Goal: Check status: Check status

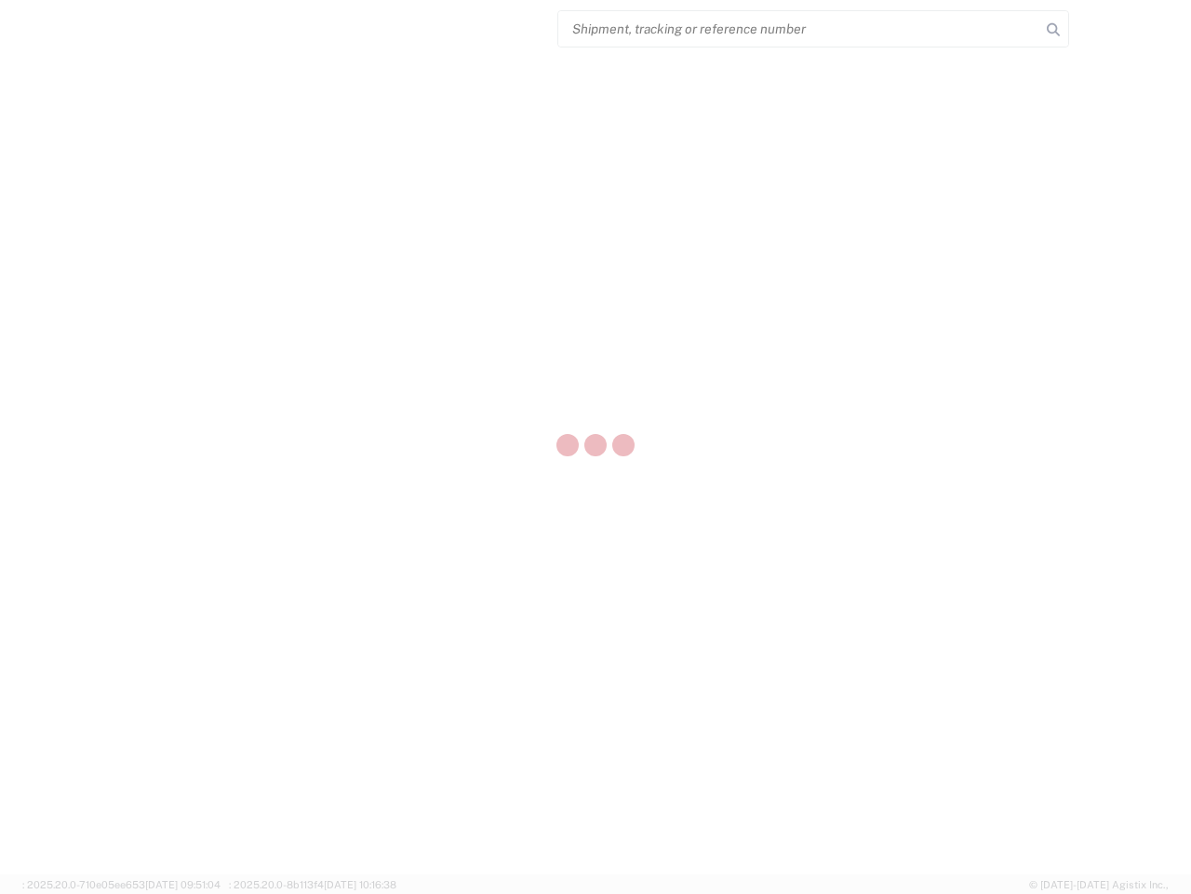
select select "US"
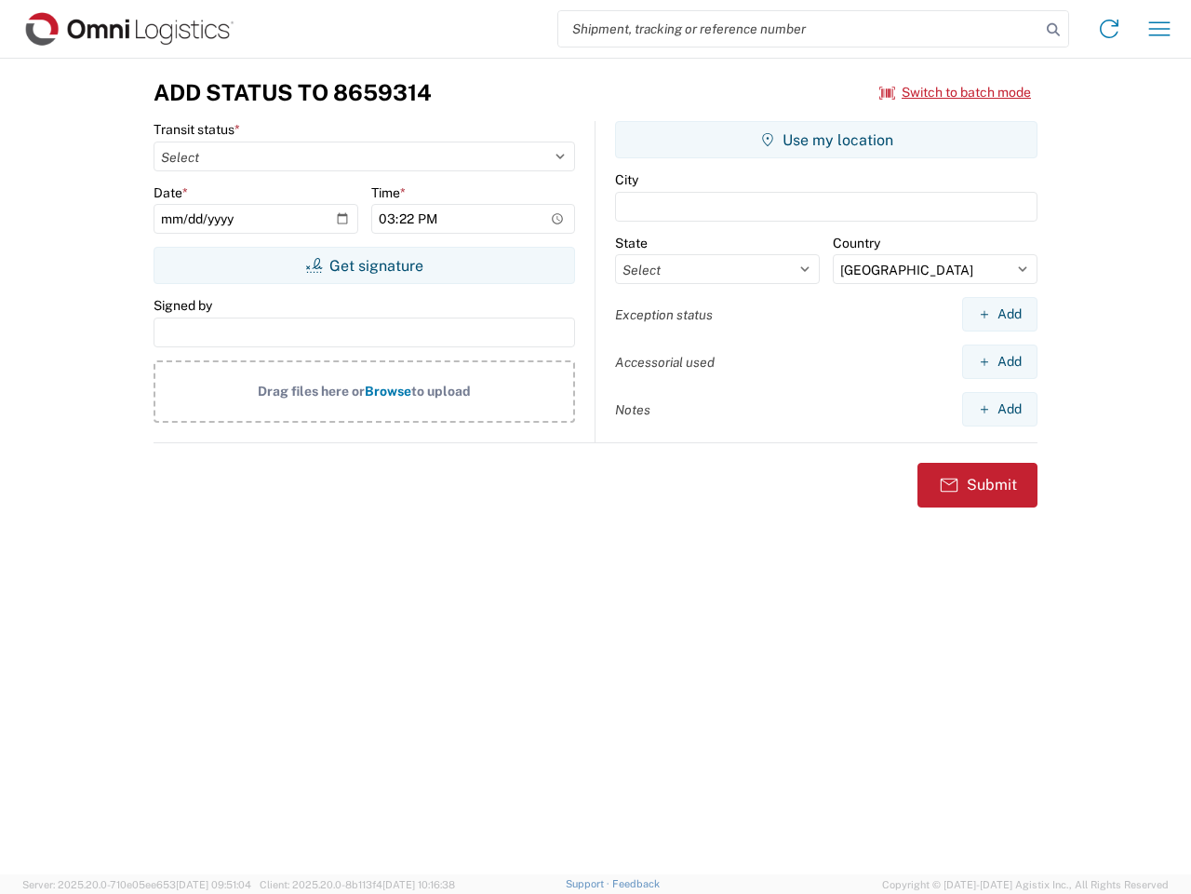
click at [800, 29] on input "search" at bounding box center [799, 28] width 482 height 35
click at [1054, 30] on icon at bounding box center [1054, 30] width 26 height 26
click at [1110, 29] on icon at bounding box center [1110, 29] width 30 height 30
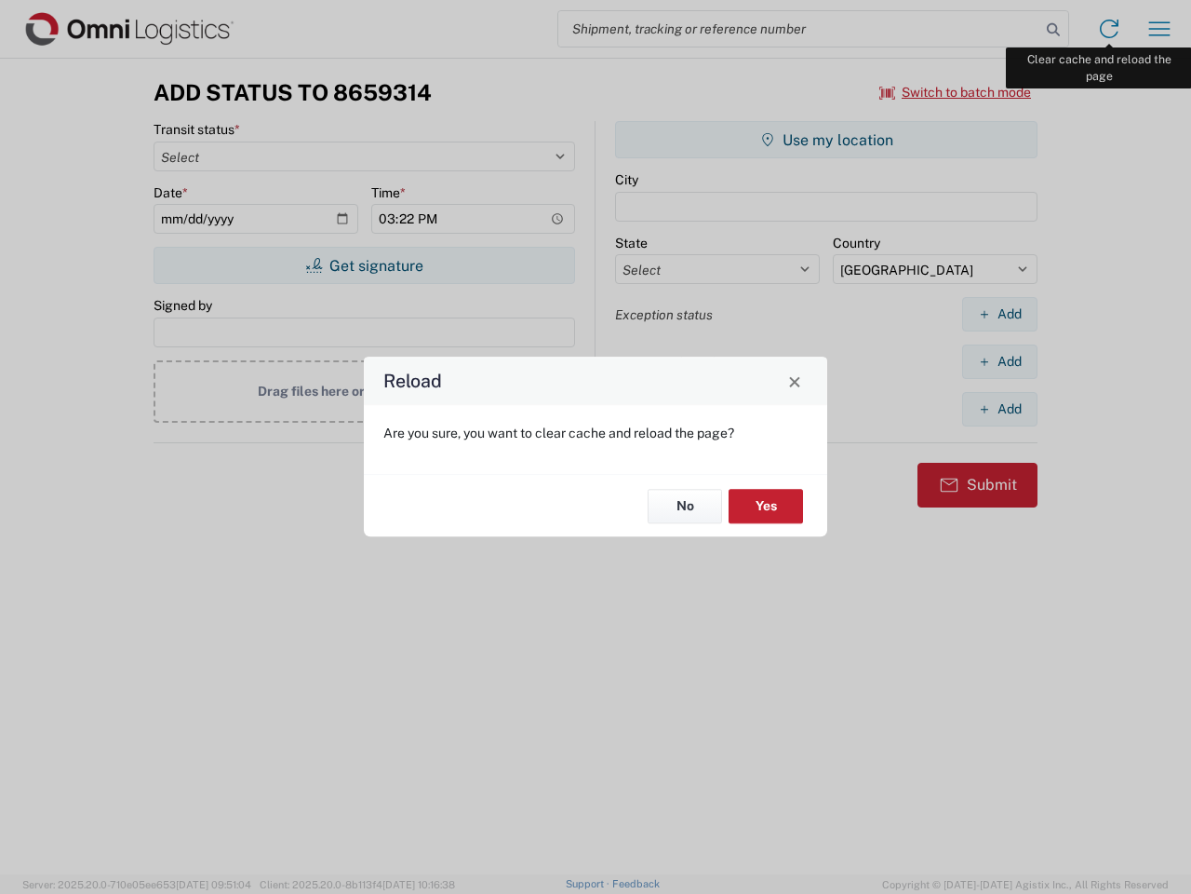
click at [1160, 29] on div "Reload Are you sure, you want to clear cache and reload the page? No Yes" at bounding box center [595, 447] width 1191 height 894
click at [956, 92] on div "Reload Are you sure, you want to clear cache and reload the page? No Yes" at bounding box center [595, 447] width 1191 height 894
click at [364, 265] on div "Reload Are you sure, you want to clear cache and reload the page? No Yes" at bounding box center [595, 447] width 1191 height 894
click at [827, 140] on div "Reload Are you sure, you want to clear cache and reload the page? No Yes" at bounding box center [595, 447] width 1191 height 894
click at [1000, 314] on div "Reload Are you sure, you want to clear cache and reload the page? No Yes" at bounding box center [595, 447] width 1191 height 894
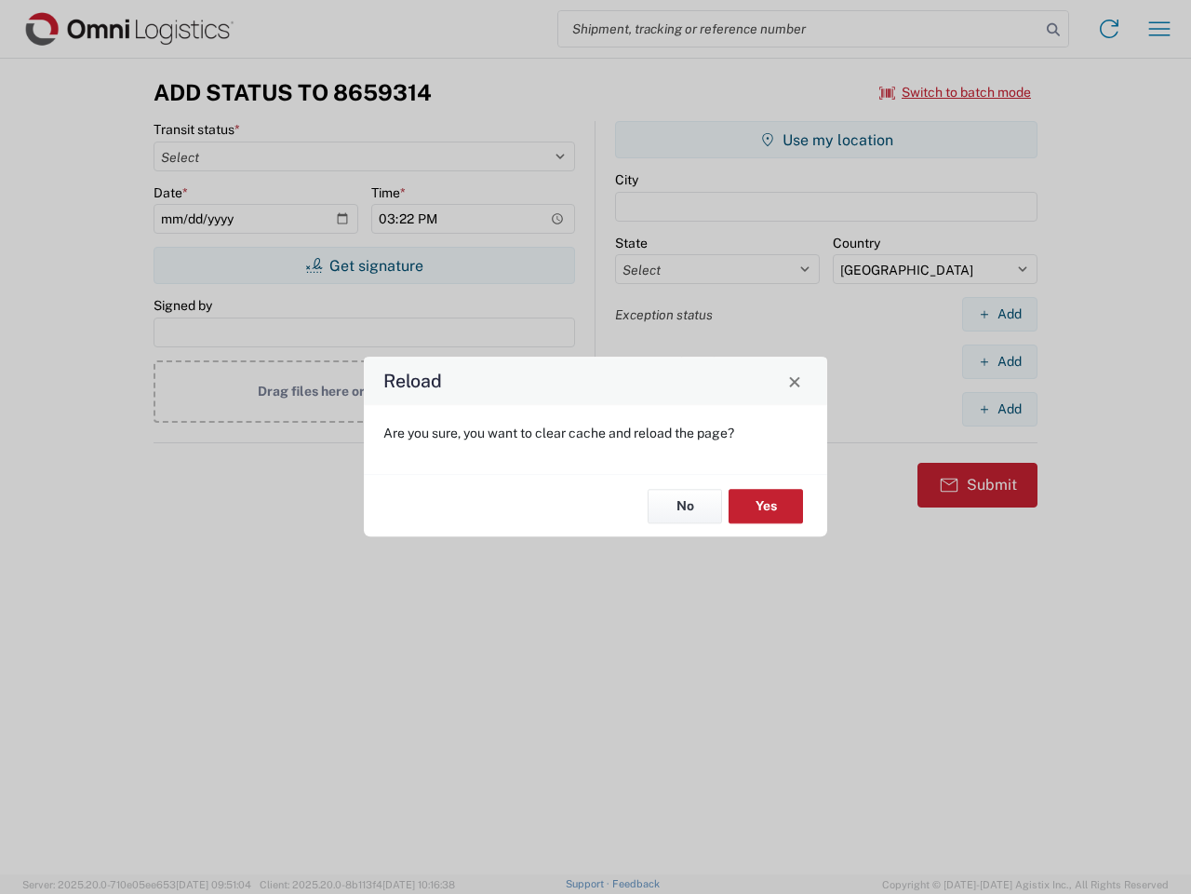
click at [1000, 361] on div "Reload Are you sure, you want to clear cache and reload the page? No Yes" at bounding box center [595, 447] width 1191 height 894
click at [1000, 409] on div "Reload Are you sure, you want to clear cache and reload the page? No Yes" at bounding box center [595, 447] width 1191 height 894
